Goal: Navigation & Orientation: Understand site structure

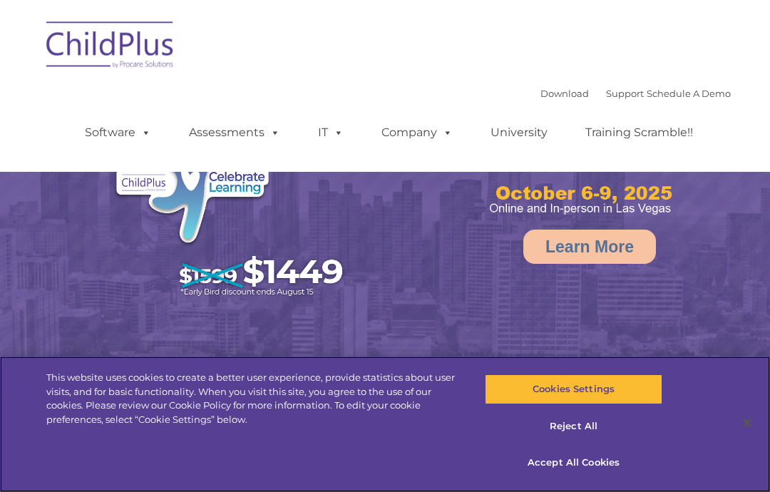
select select "MEDIUM"
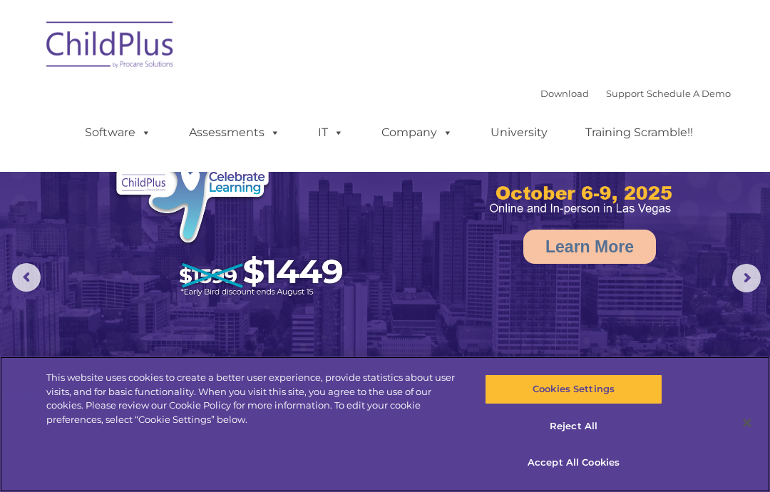
click at [544, 464] on button "Accept All Cookies" at bounding box center [573, 463] width 177 height 30
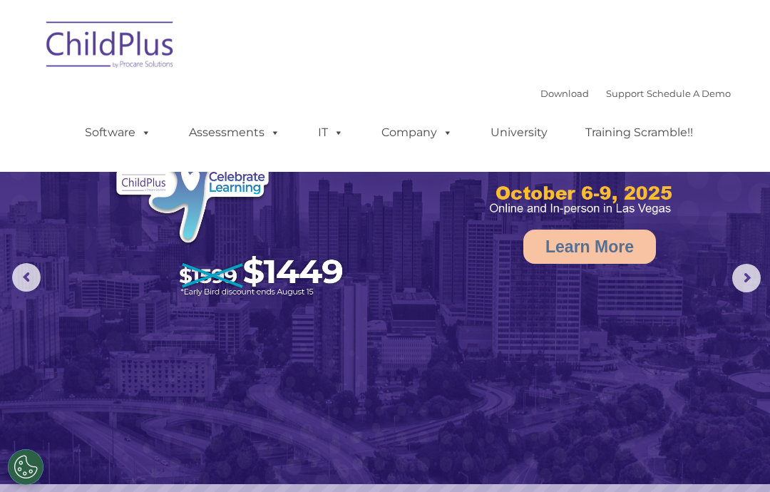
click at [121, 132] on link "Software" at bounding box center [118, 132] width 95 height 29
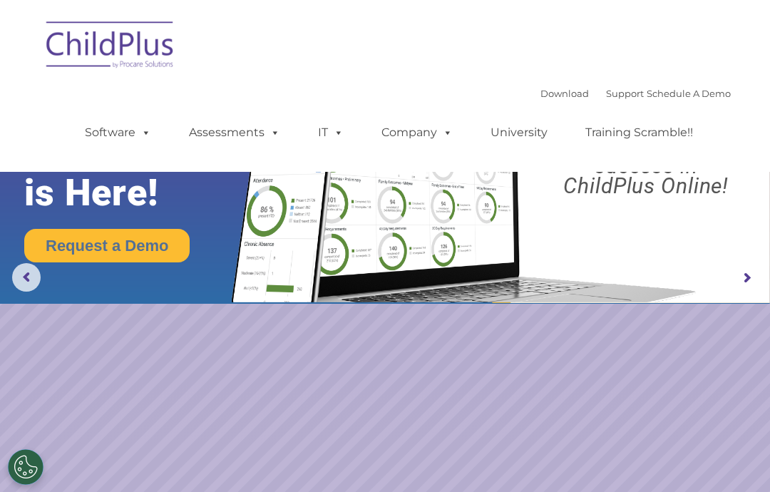
click at [36, 278] on rs-arrow at bounding box center [26, 277] width 29 height 29
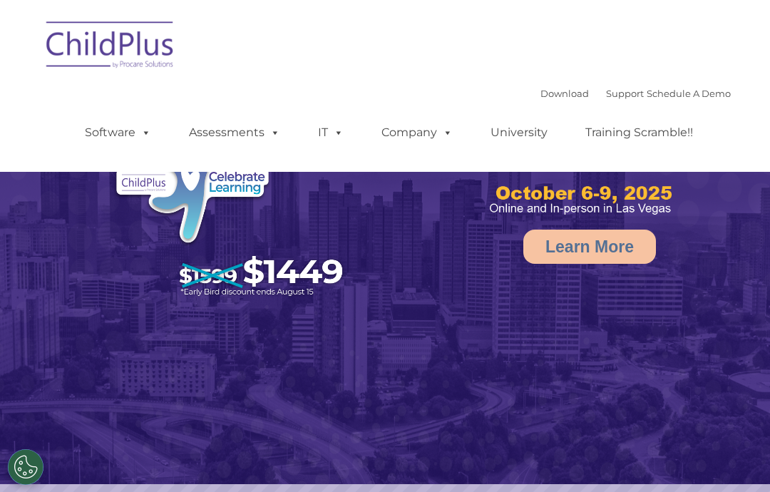
select select "MEDIUM"
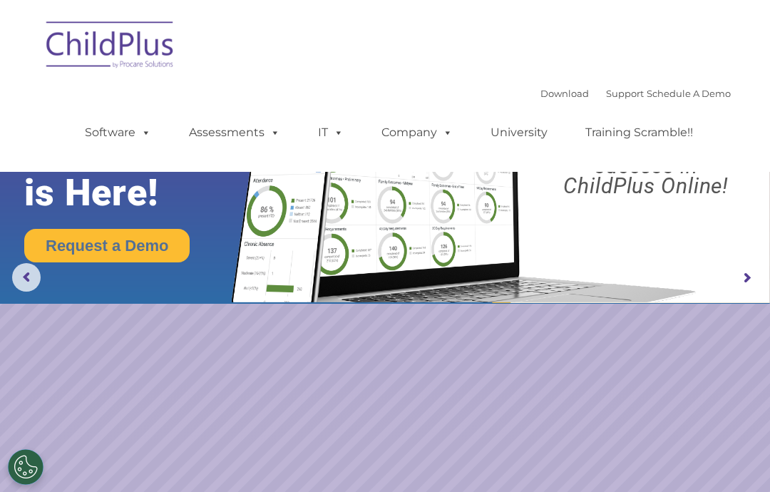
click at [135, 137] on span at bounding box center [143, 132] width 16 height 14
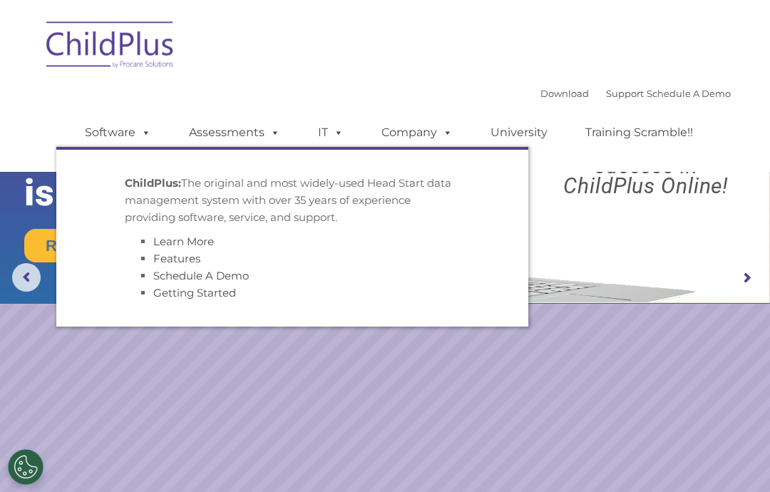
click at [272, 139] on span at bounding box center [272, 132] width 16 height 14
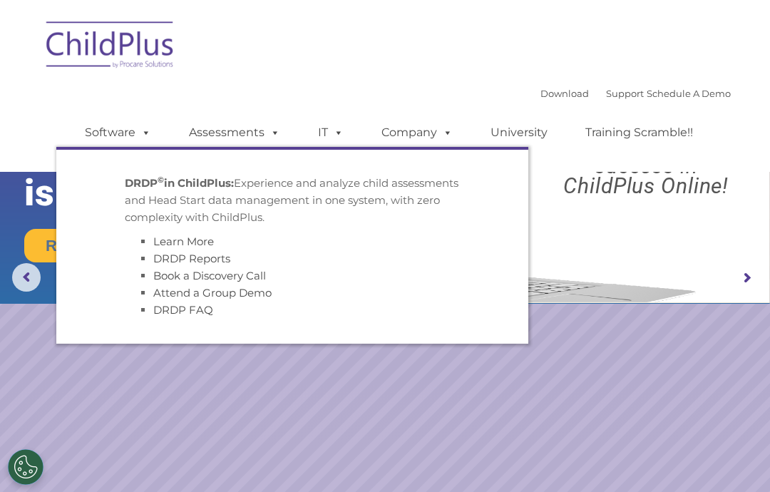
click at [340, 130] on span at bounding box center [336, 132] width 16 height 14
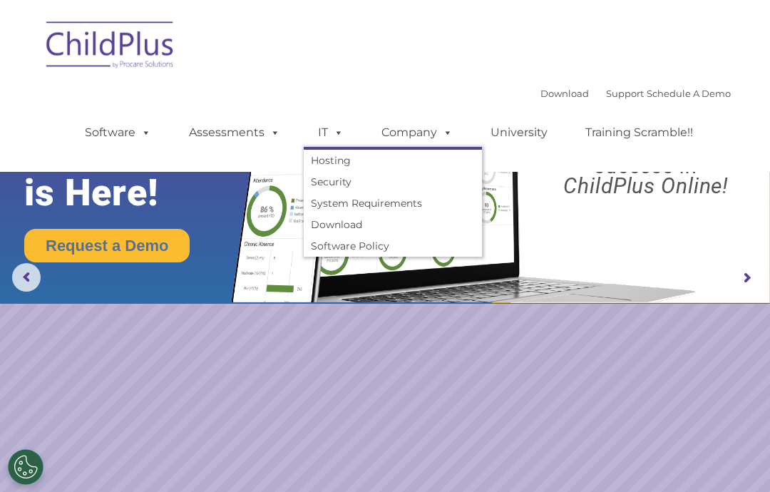
click at [430, 133] on link "Company" at bounding box center [417, 132] width 100 height 29
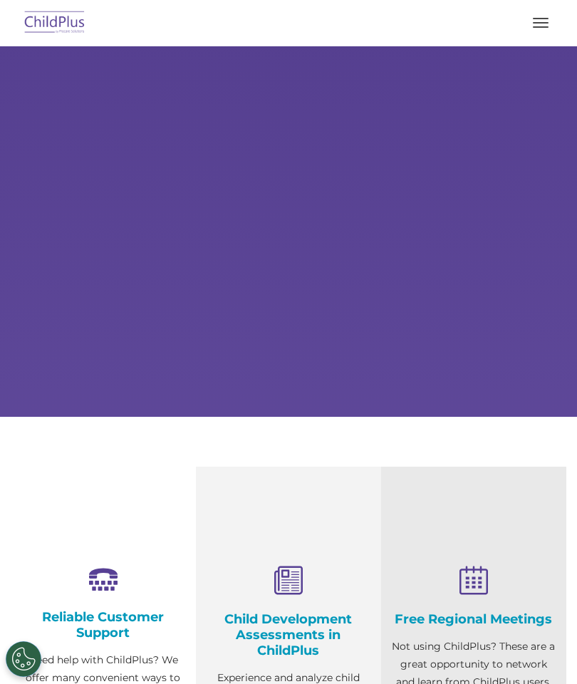
select select "MEDIUM"
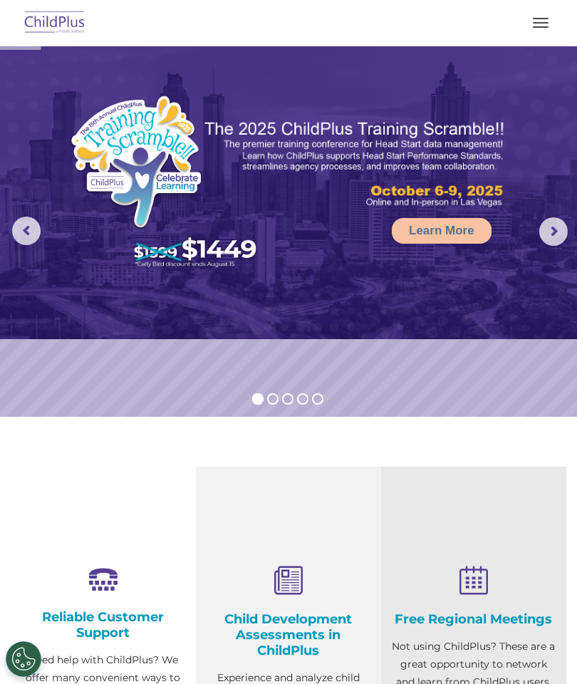
click at [535, 21] on button "button" at bounding box center [541, 22] width 30 height 23
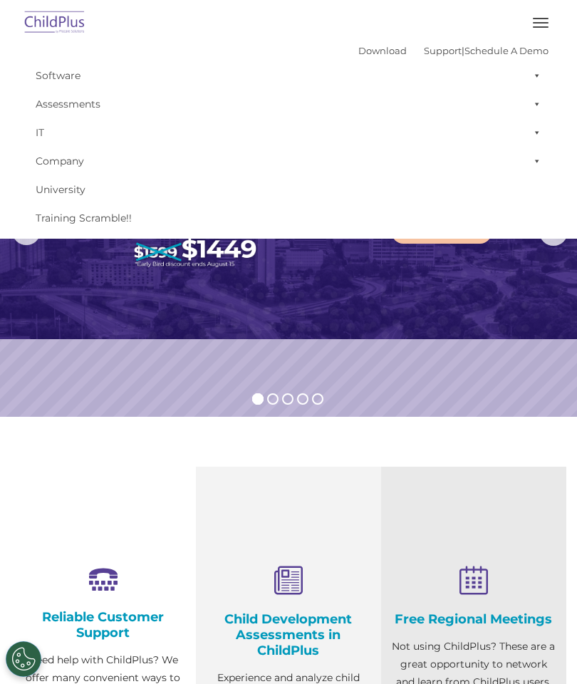
click at [534, 21] on button "button" at bounding box center [541, 22] width 30 height 23
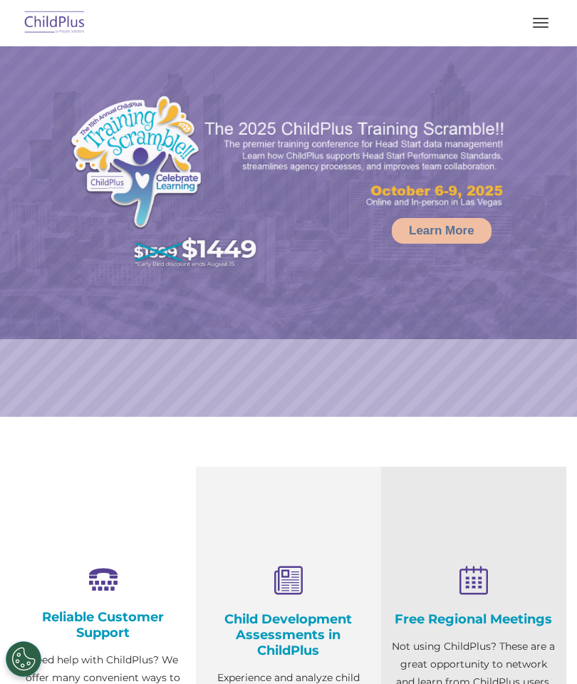
select select "MEDIUM"
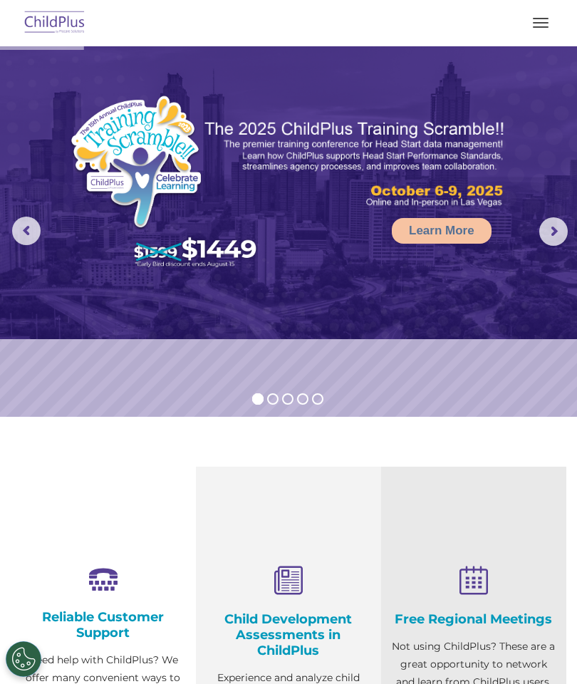
click at [553, 229] on rs-arrow at bounding box center [554, 231] width 29 height 29
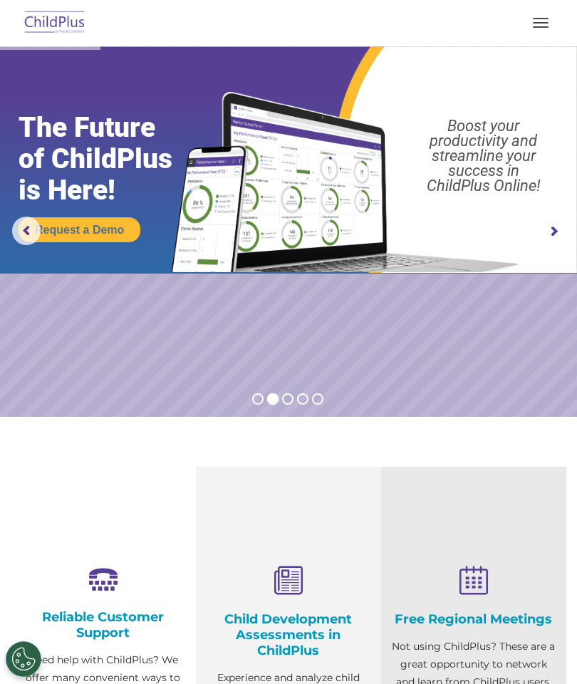
click at [544, 25] on button "button" at bounding box center [541, 22] width 30 height 23
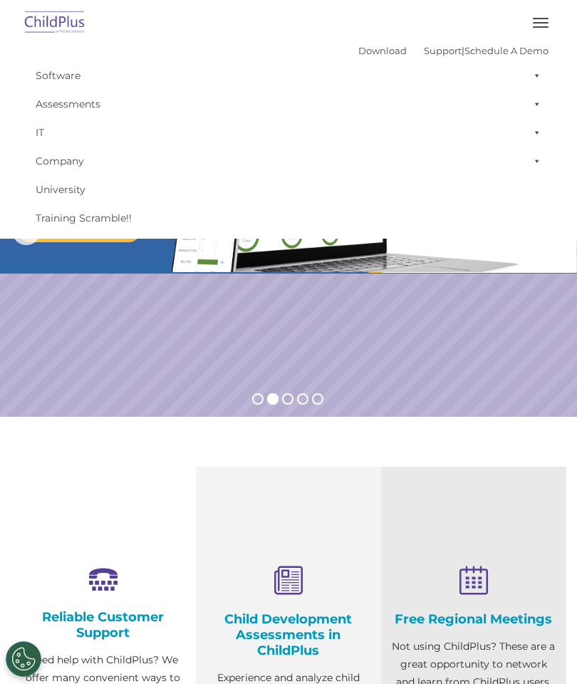
click at [542, 21] on button "button" at bounding box center [541, 22] width 30 height 23
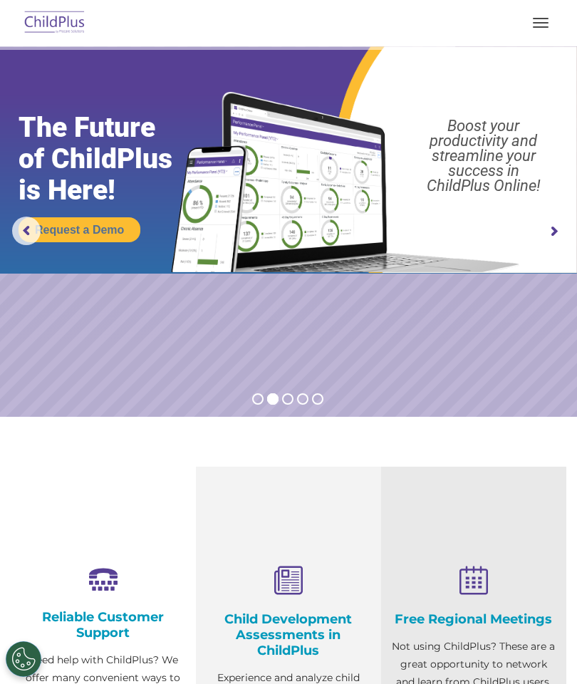
click at [541, 26] on span "button" at bounding box center [541, 26] width 16 height 1
